Goal: Task Accomplishment & Management: Manage account settings

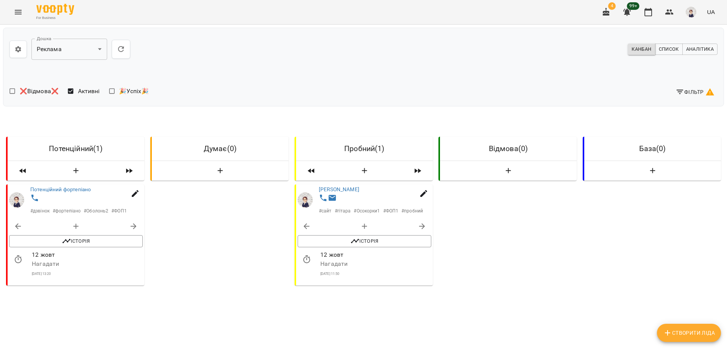
click at [18, 18] on button "Menu" at bounding box center [18, 12] width 18 height 18
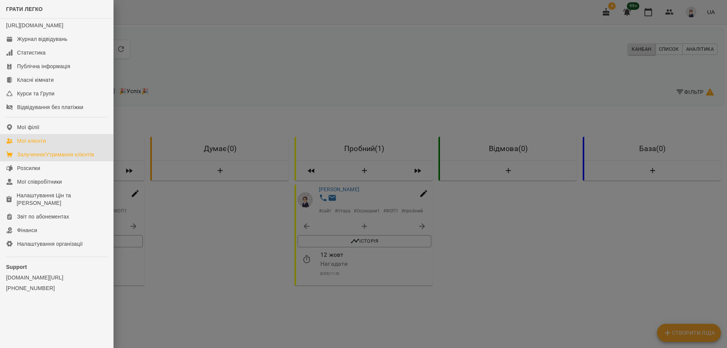
click at [39, 145] on div "Мої клієнти" at bounding box center [31, 141] width 29 height 8
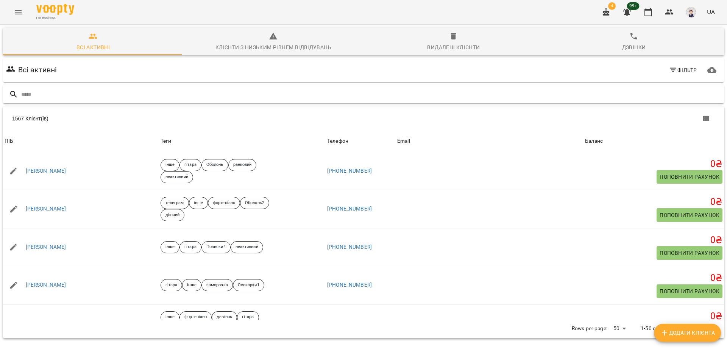
click at [104, 94] on input "text" at bounding box center [371, 94] width 700 height 12
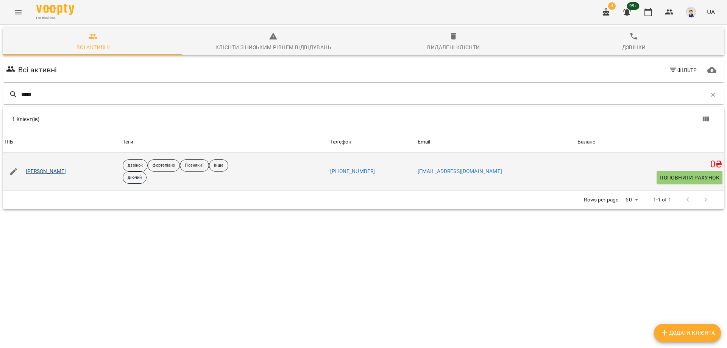
type input "****"
click at [66, 170] on link "[PERSON_NAME]" at bounding box center [46, 172] width 41 height 8
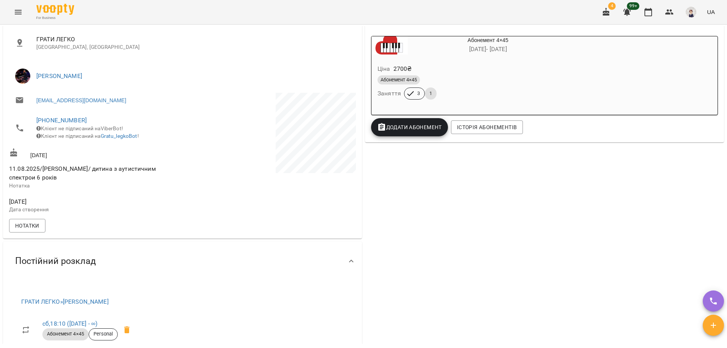
scroll to position [3, 0]
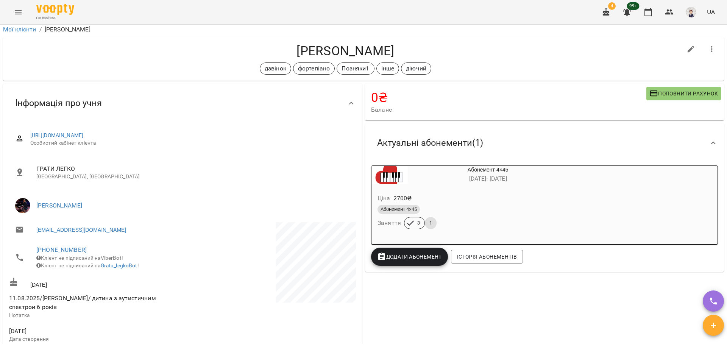
click at [16, 11] on icon "Menu" at bounding box center [18, 12] width 9 height 9
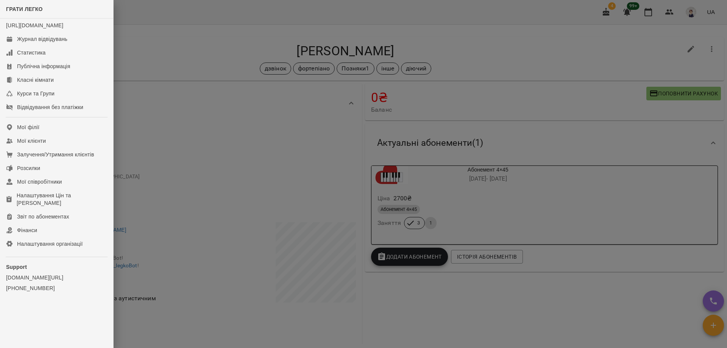
click at [193, 60] on div at bounding box center [363, 174] width 727 height 348
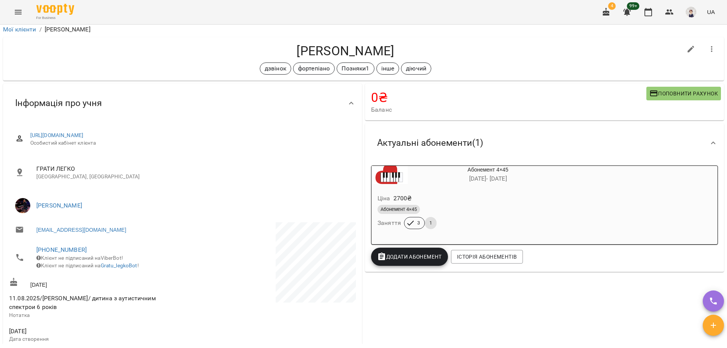
click at [17, 8] on icon "Menu" at bounding box center [18, 12] width 9 height 9
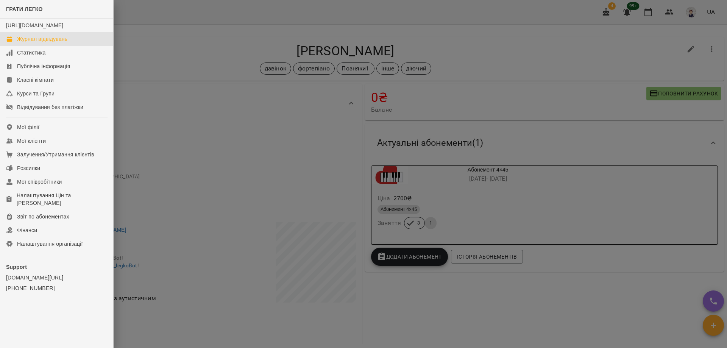
click at [28, 43] on div "Журнал відвідувань" at bounding box center [42, 39] width 50 height 8
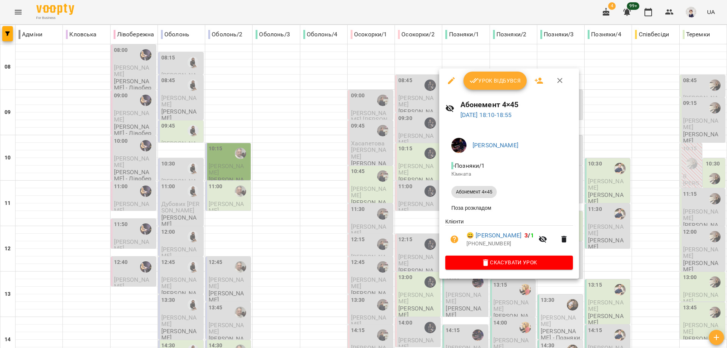
click at [379, 244] on div at bounding box center [363, 174] width 727 height 348
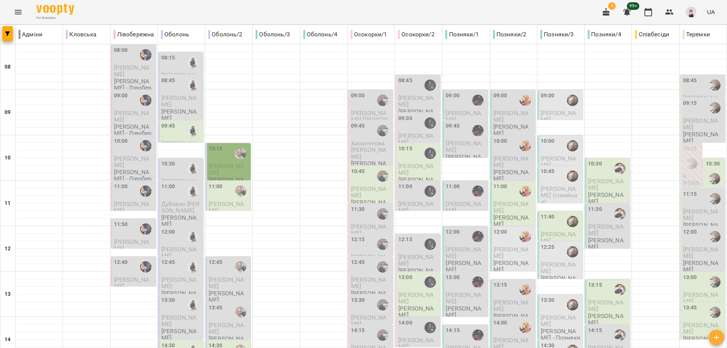
type input "**********"
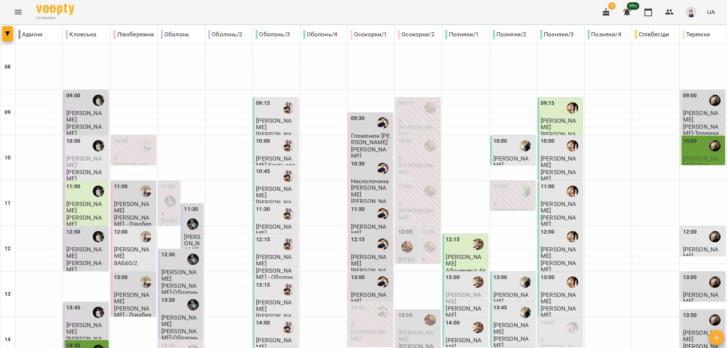
scroll to position [152, 0]
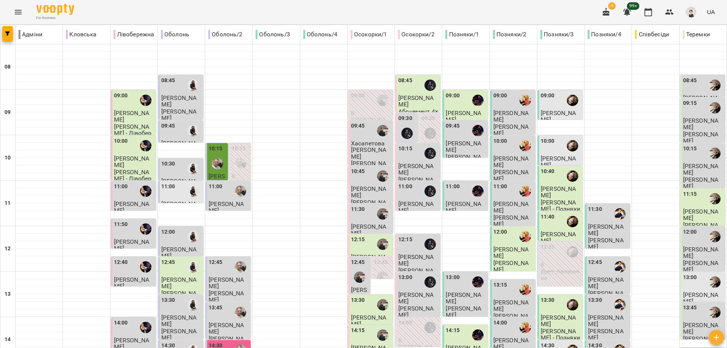
scroll to position [303, 0]
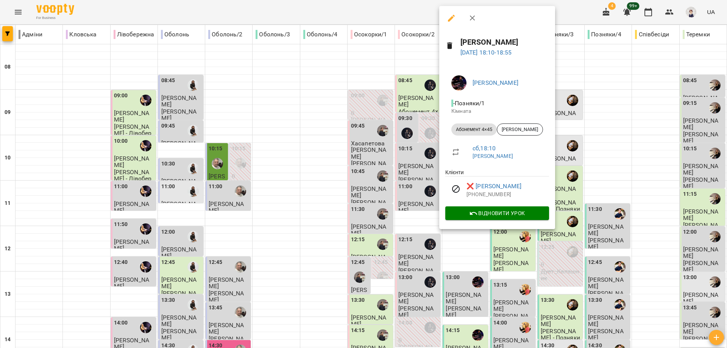
click at [379, 213] on div at bounding box center [363, 174] width 727 height 348
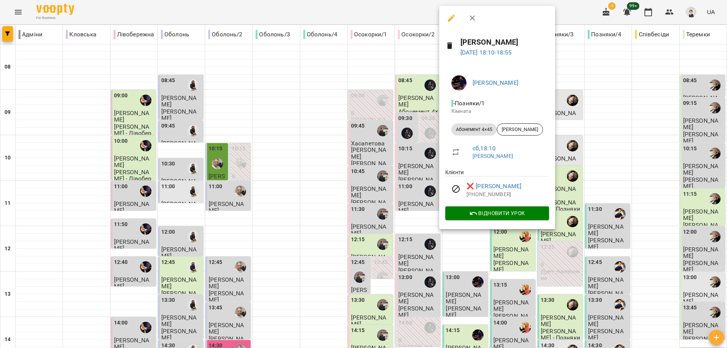
click at [379, 220] on div at bounding box center [363, 174] width 727 height 348
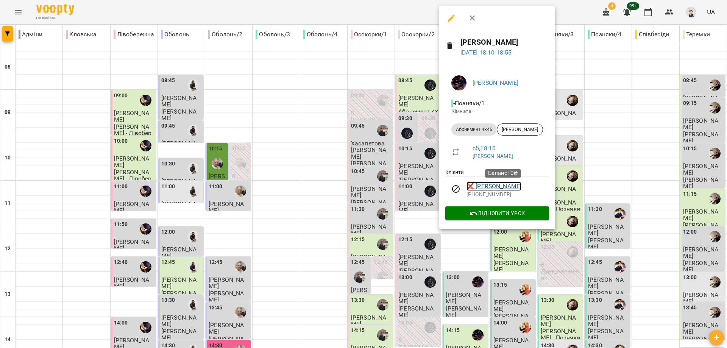
click at [379, 189] on link "❌ [PERSON_NAME]" at bounding box center [494, 186] width 55 height 9
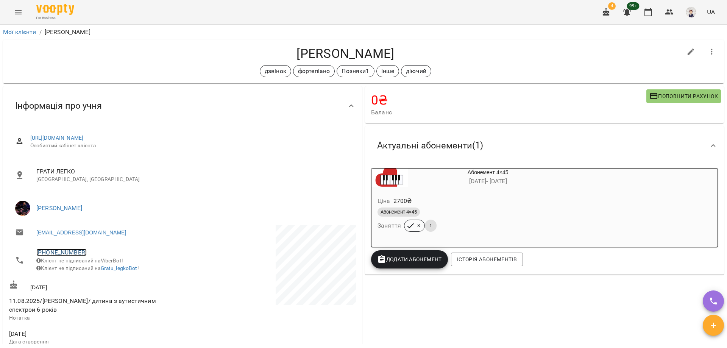
click at [65, 252] on link "[PHONE_NUMBER]" at bounding box center [61, 252] width 50 height 7
click at [92, 279] on img at bounding box center [92, 280] width 11 height 11
